Goal: Check status: Check status

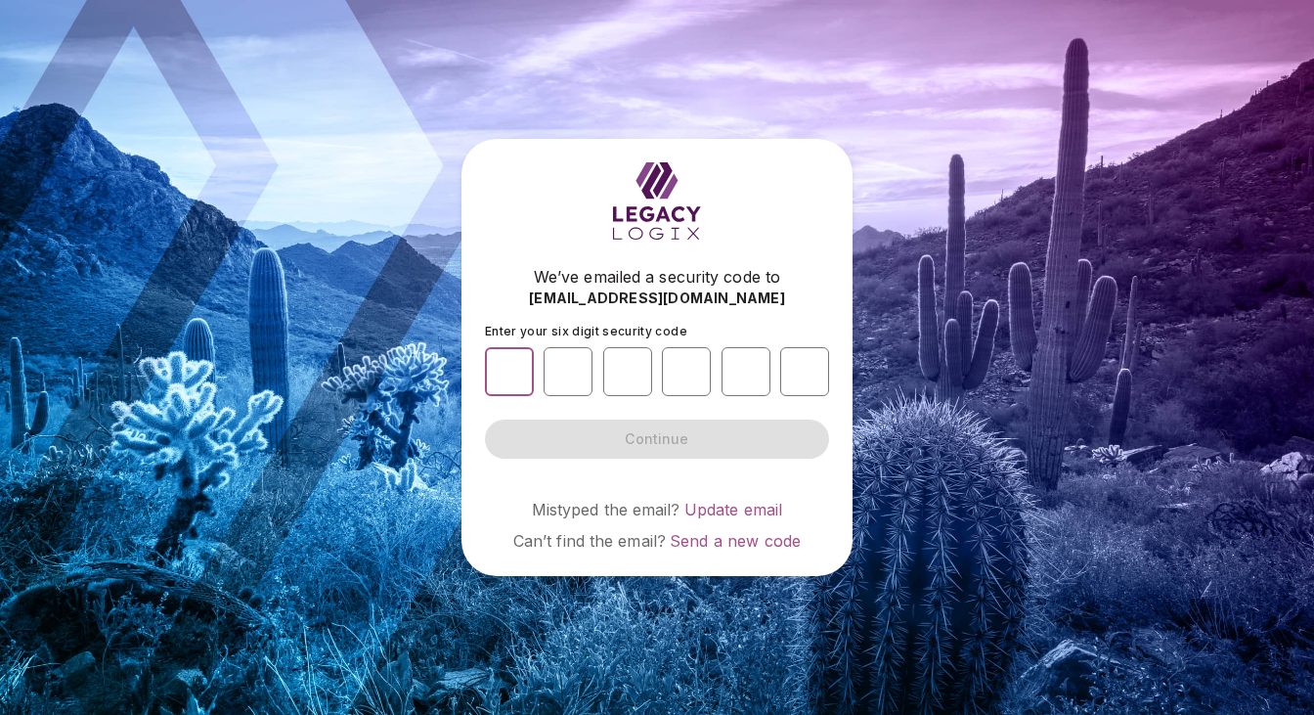
click at [497, 374] on input "number" at bounding box center [509, 371] width 49 height 49
type input "*"
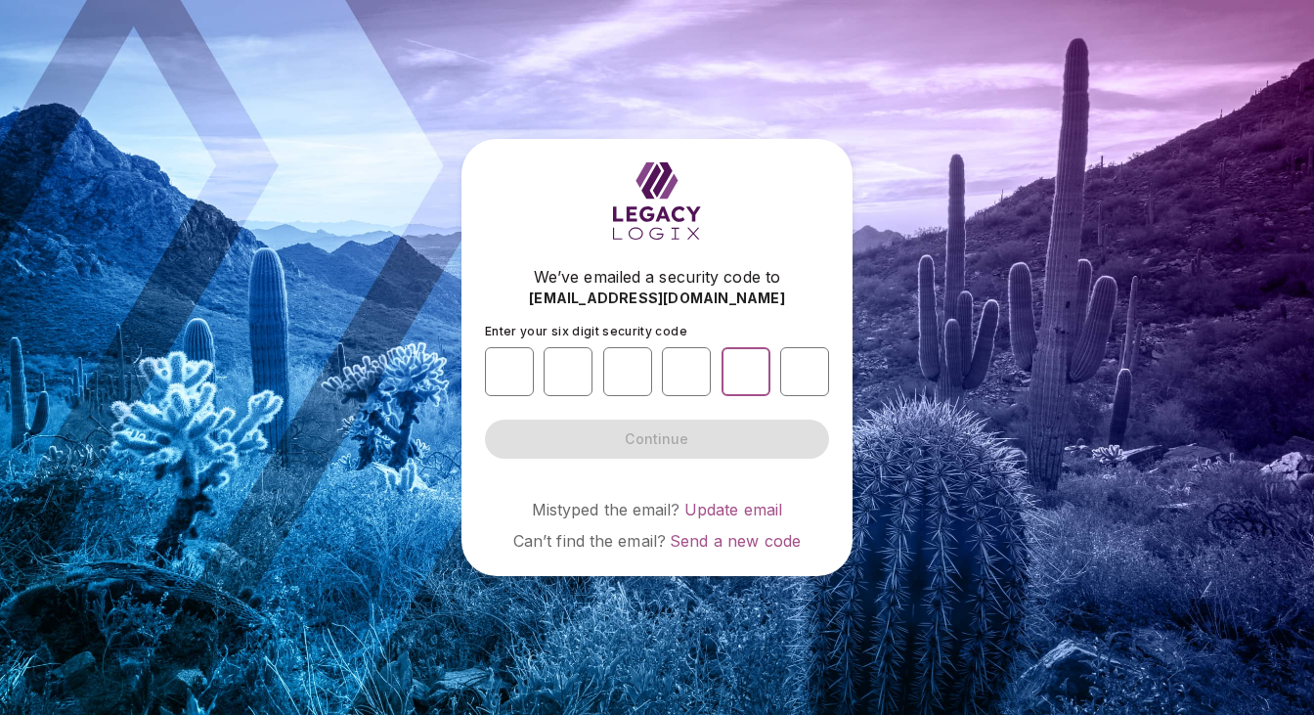
type input "*"
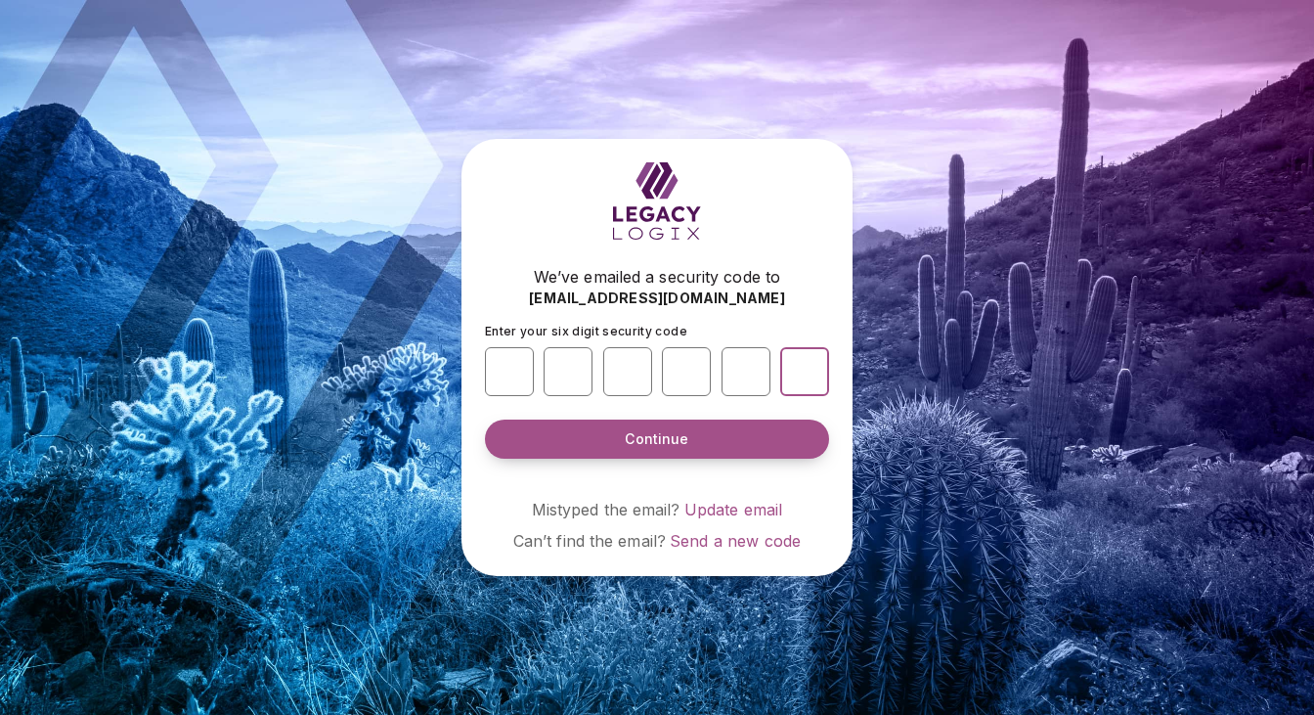
type input "*"
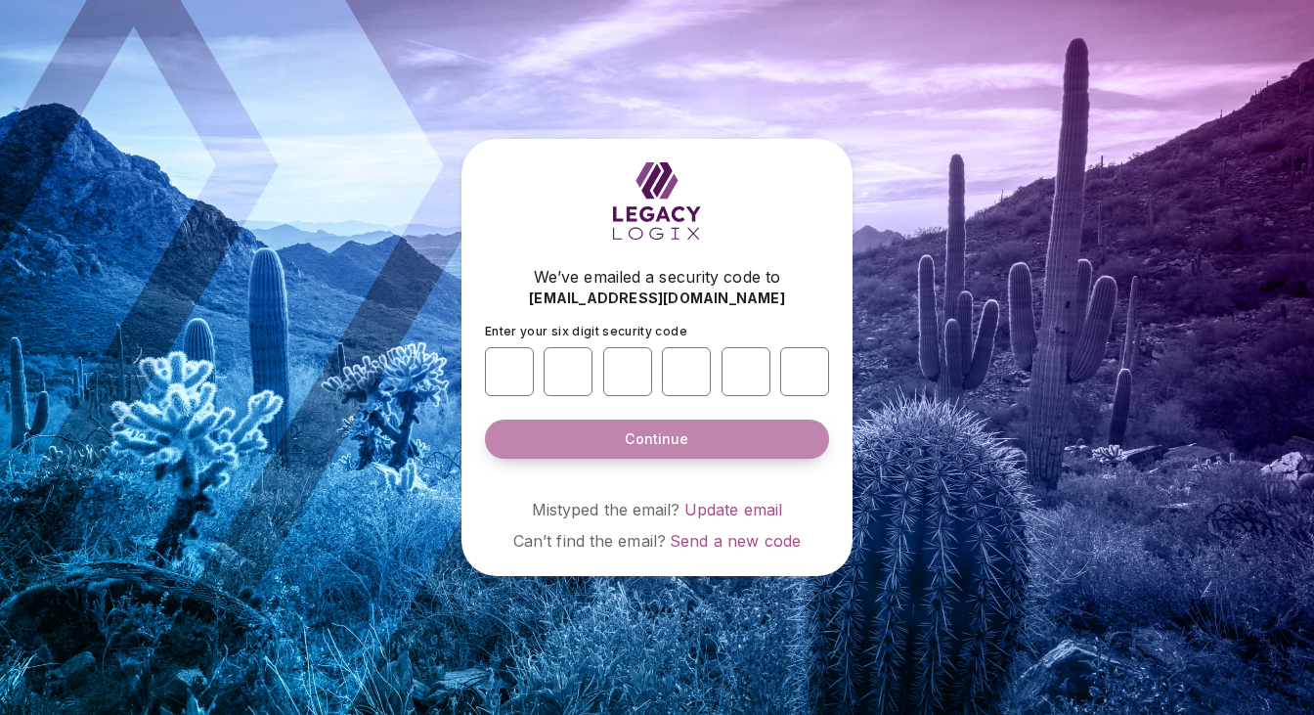
click at [647, 442] on span "Continue" at bounding box center [657, 439] width 64 height 20
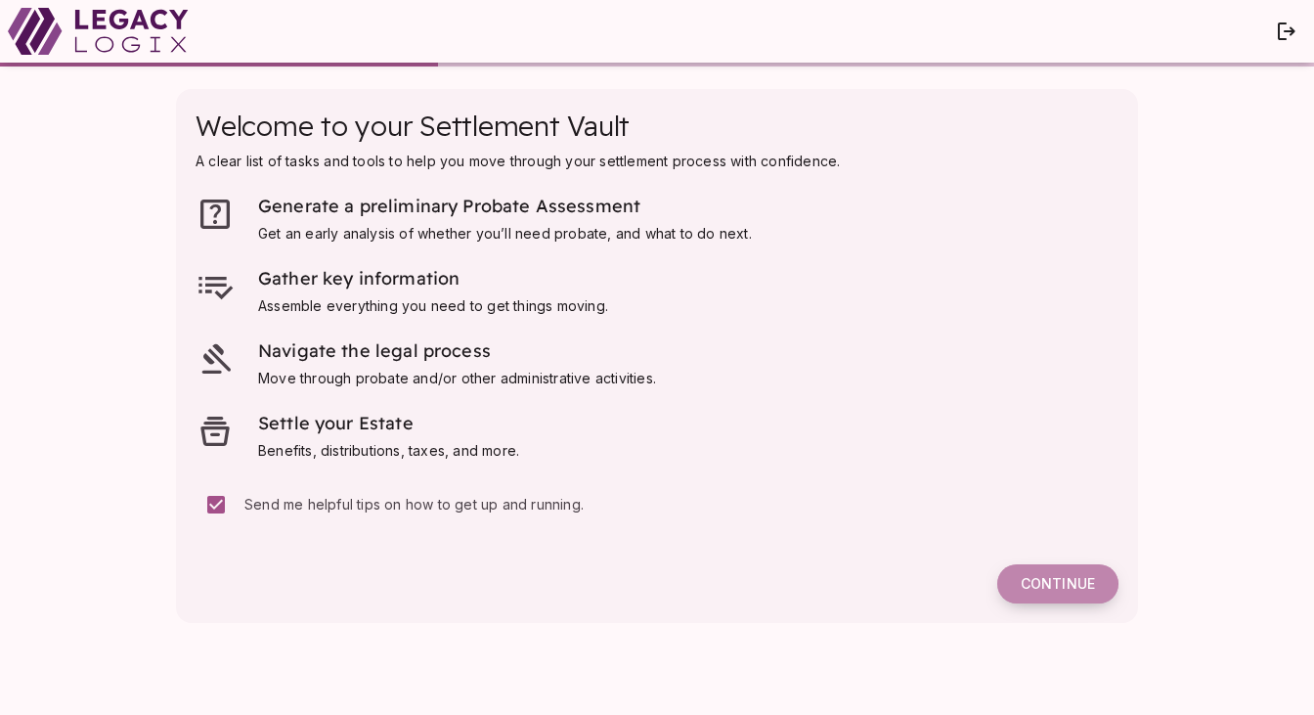
drag, startPoint x: 1032, startPoint y: 586, endPoint x: 1003, endPoint y: 567, distance: 33.9
click at [1031, 586] on span "Continue" at bounding box center [1058, 584] width 74 height 18
